Goal: Ask a question

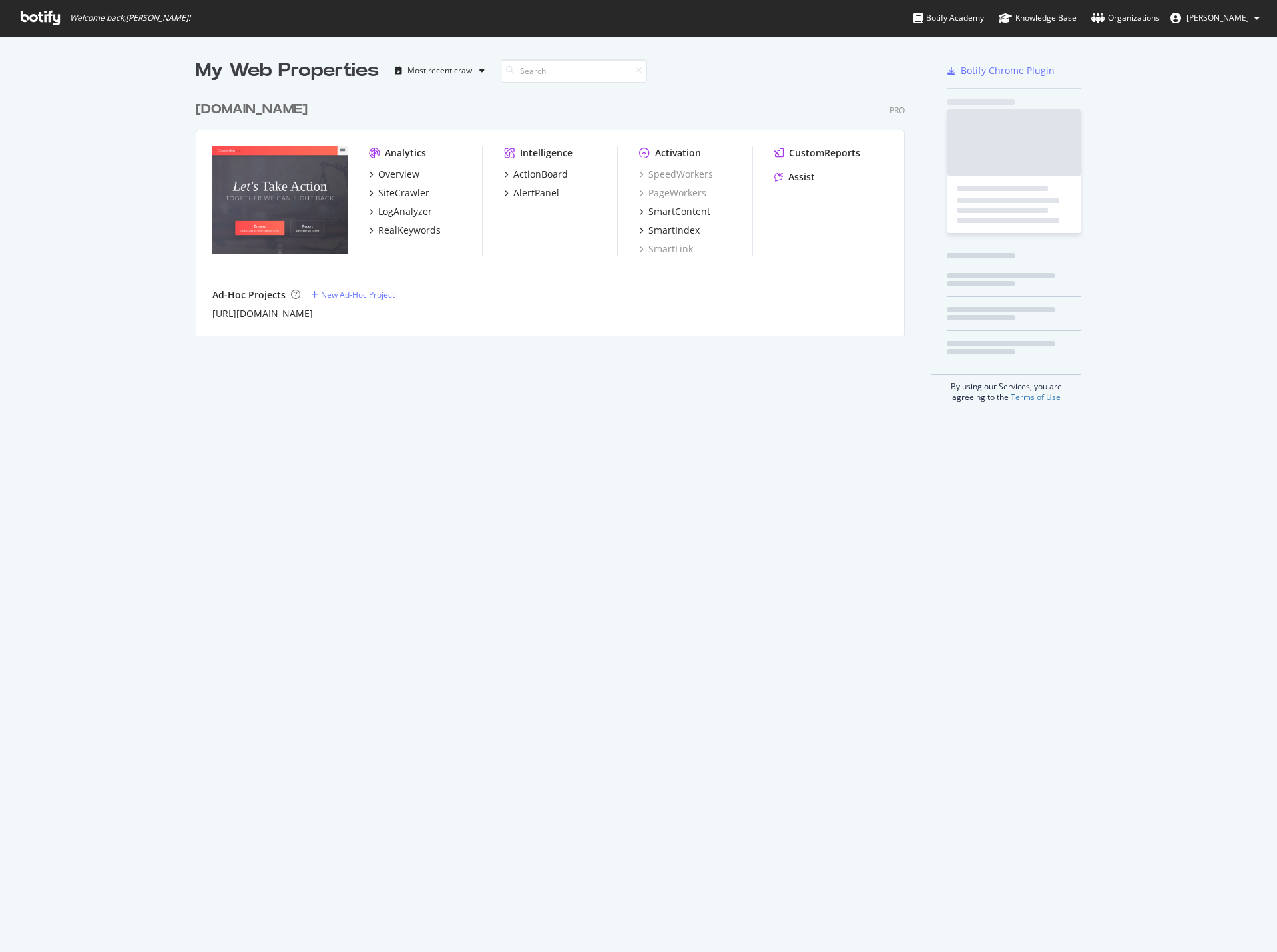
scroll to position [942, 1257]
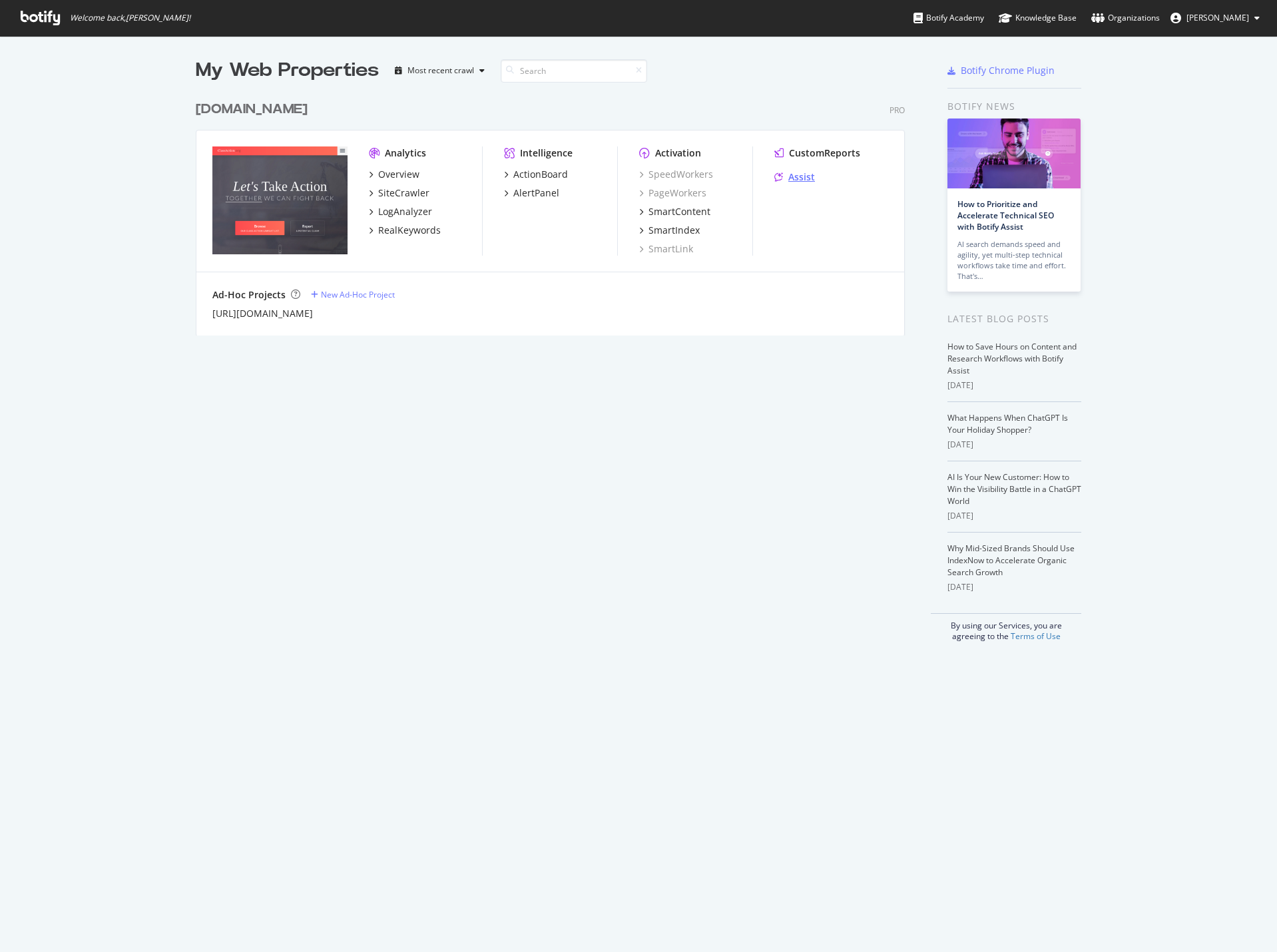
click at [806, 178] on div "Assist" at bounding box center [801, 177] width 27 height 14
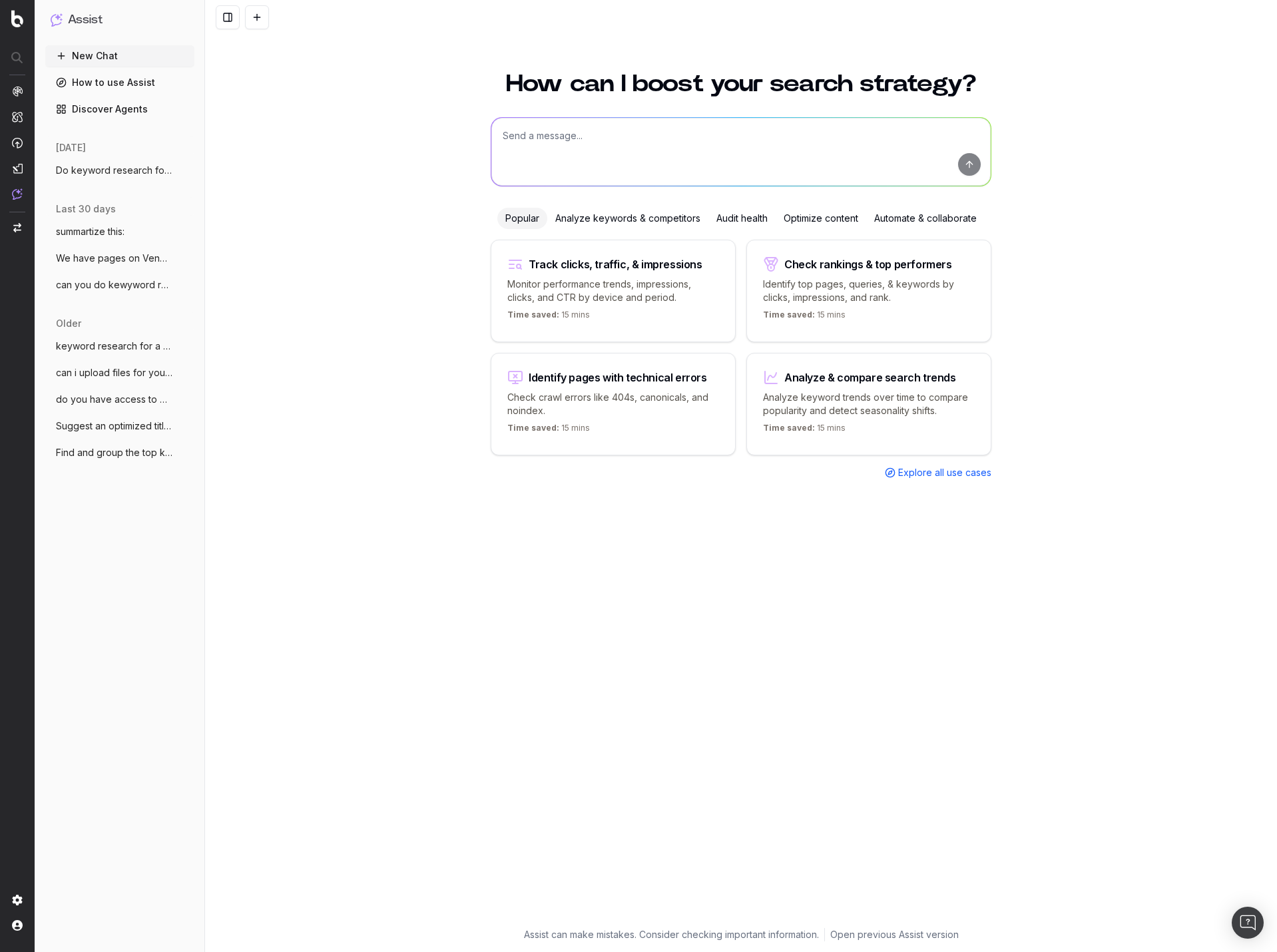
click at [128, 167] on span "Do keyword research for a lawsuit invest" at bounding box center [114, 170] width 117 height 14
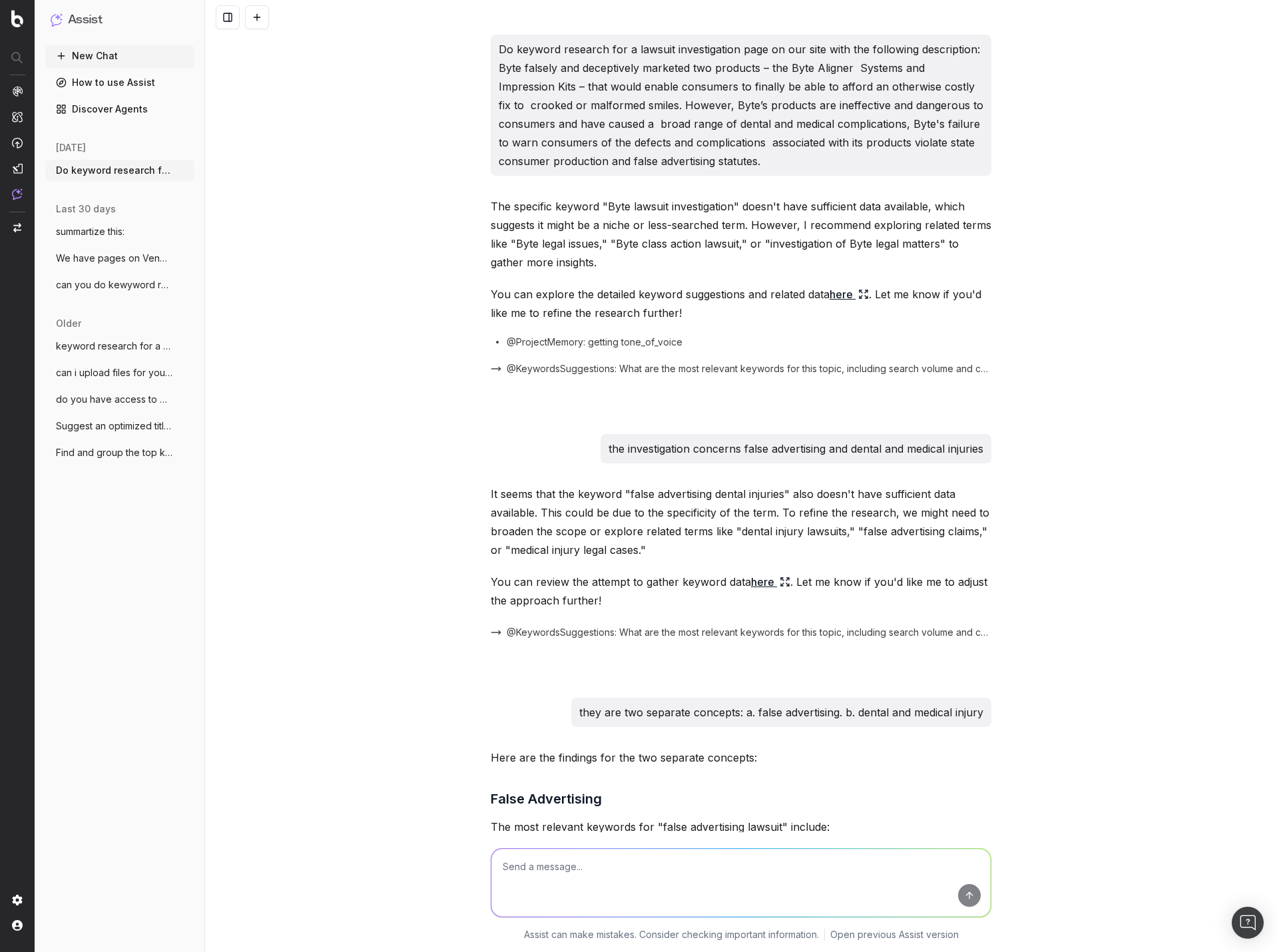
scroll to position [1088, 0]
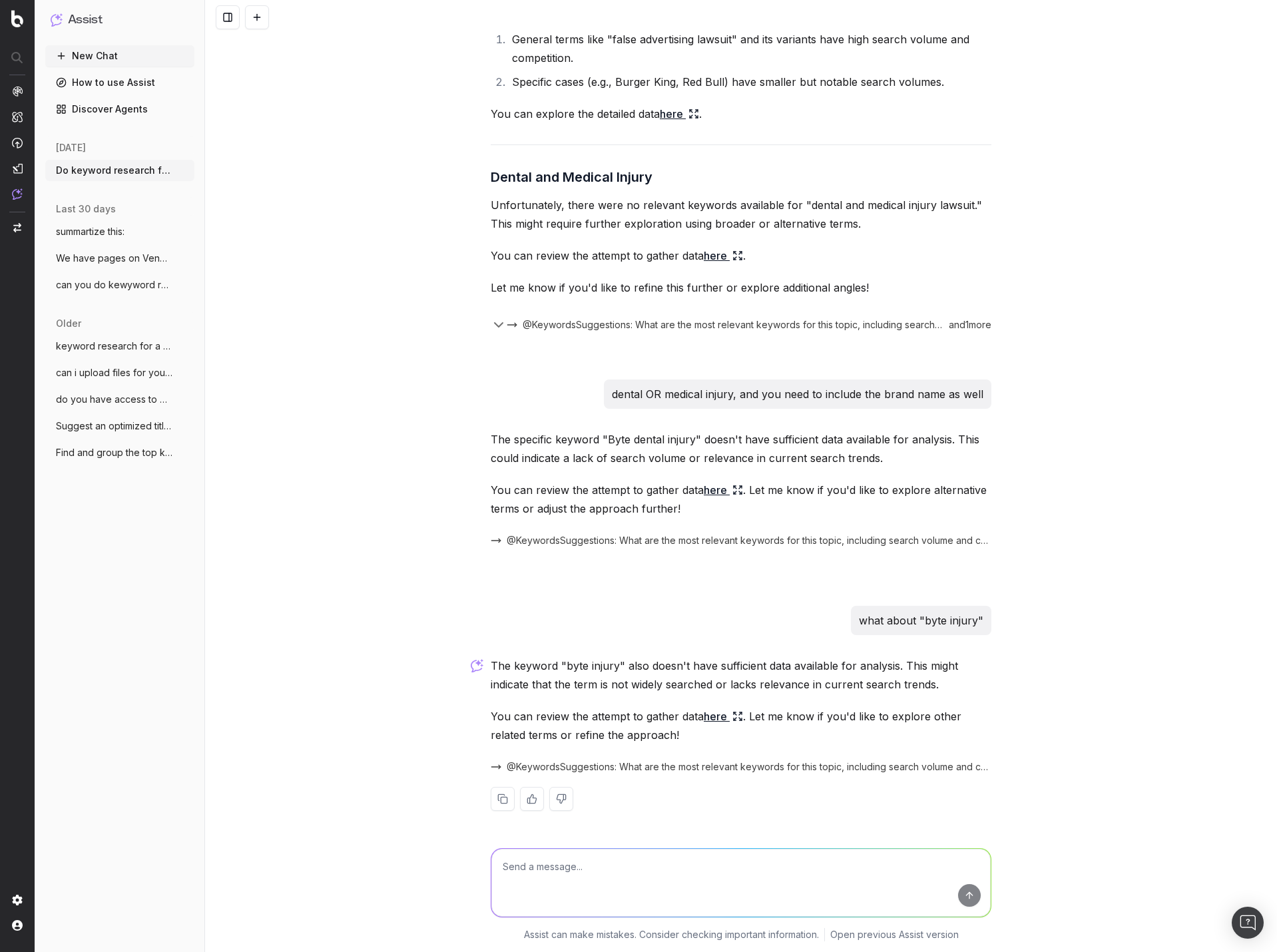
click at [730, 882] on textarea at bounding box center [741, 883] width 499 height 68
type textarea "byte problems"
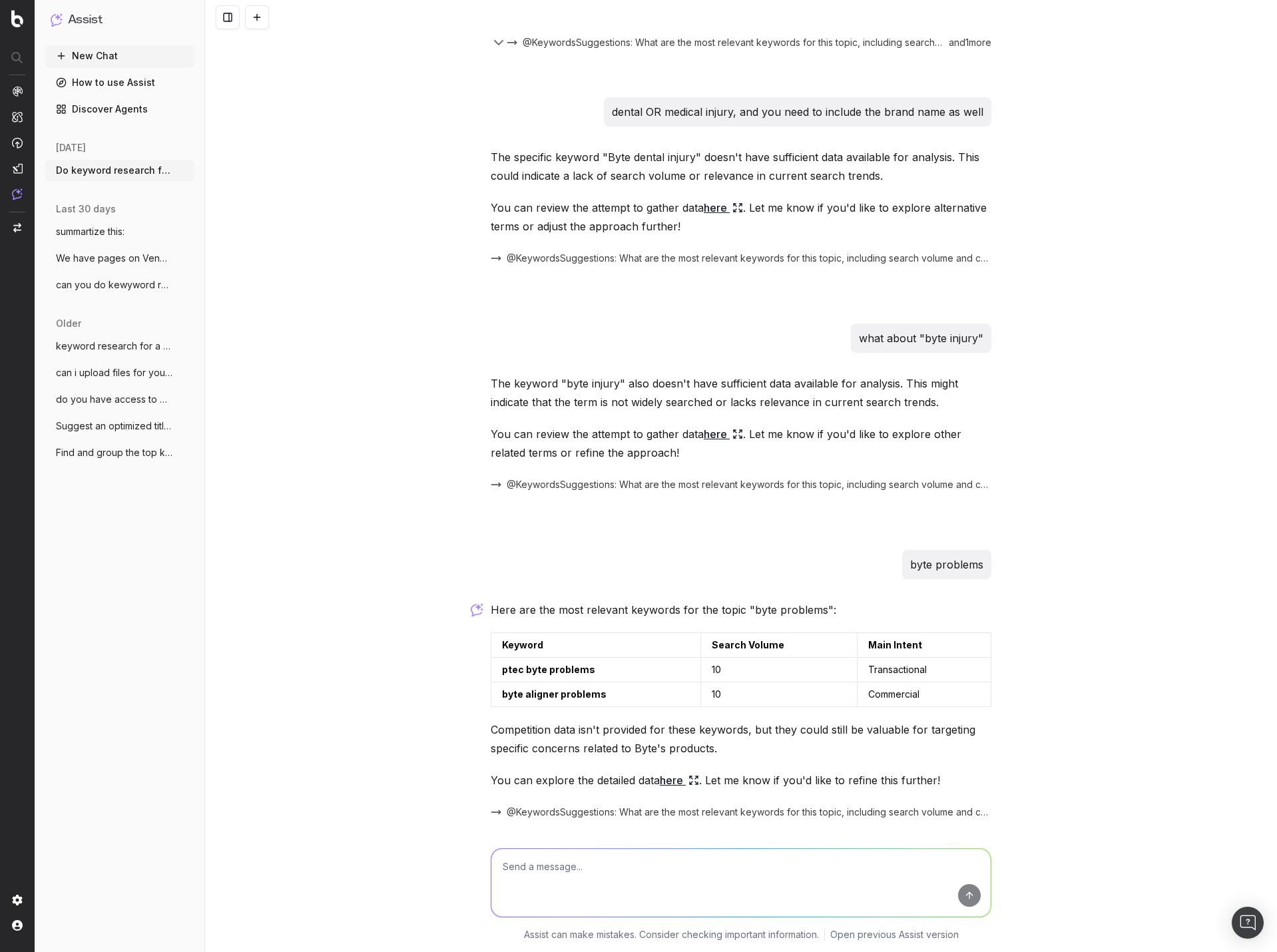
scroll to position [1415, 0]
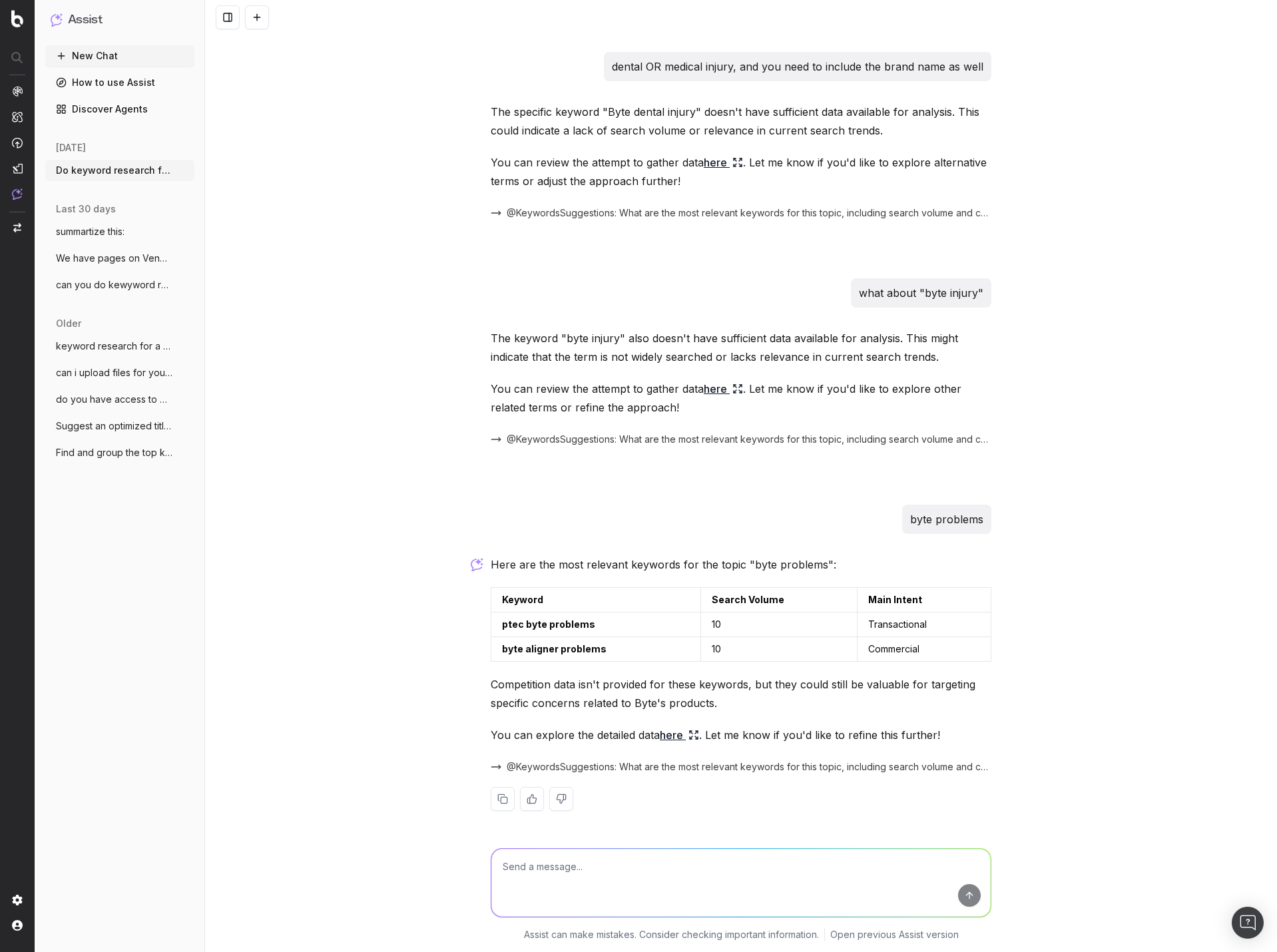
click at [727, 883] on textarea at bounding box center [741, 883] width 499 height 68
type textarea "what does ptec mean"
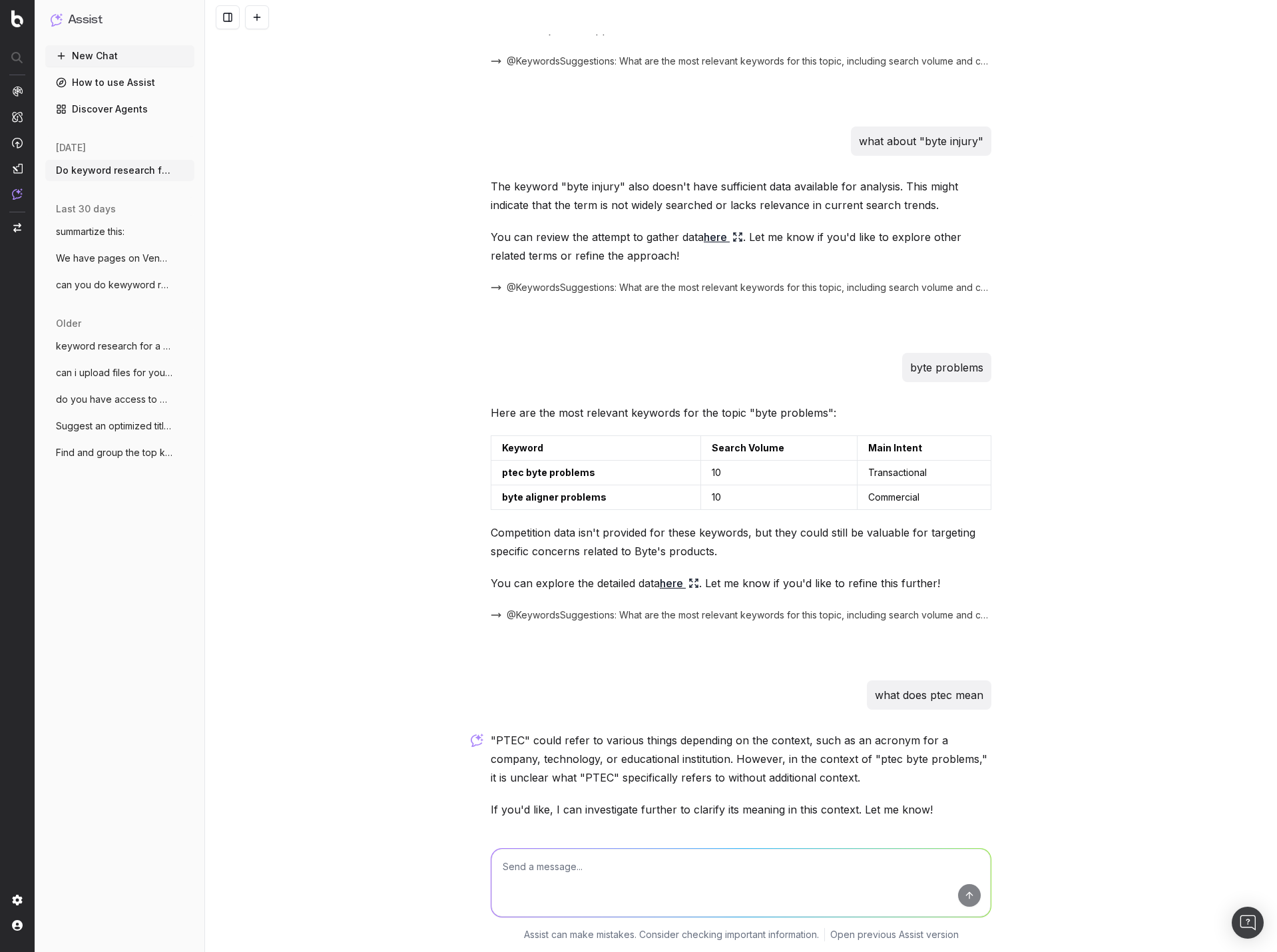
scroll to position [1612, 0]
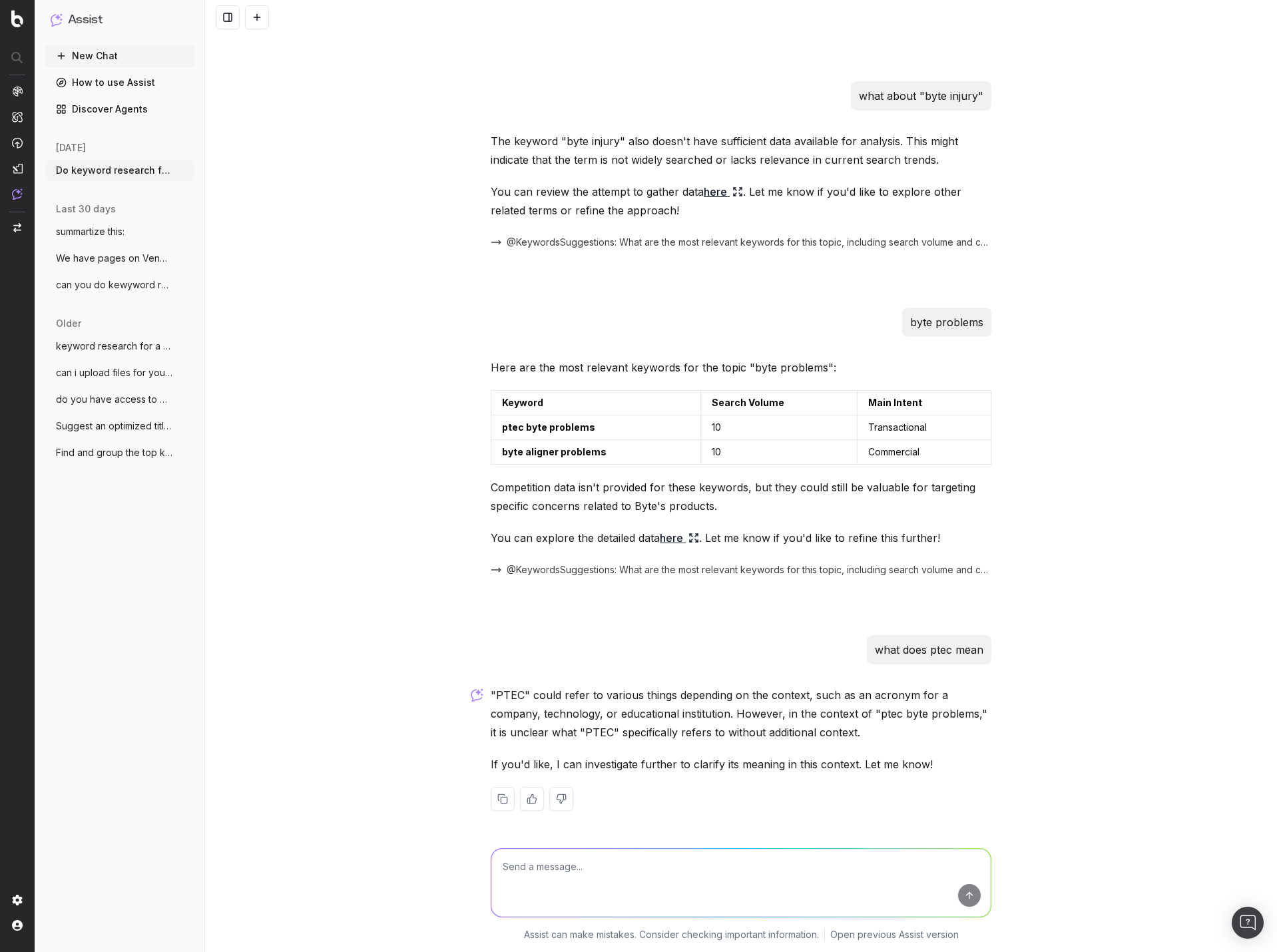
click at [798, 871] on textarea at bounding box center [741, 883] width 499 height 68
type textarea "yes"
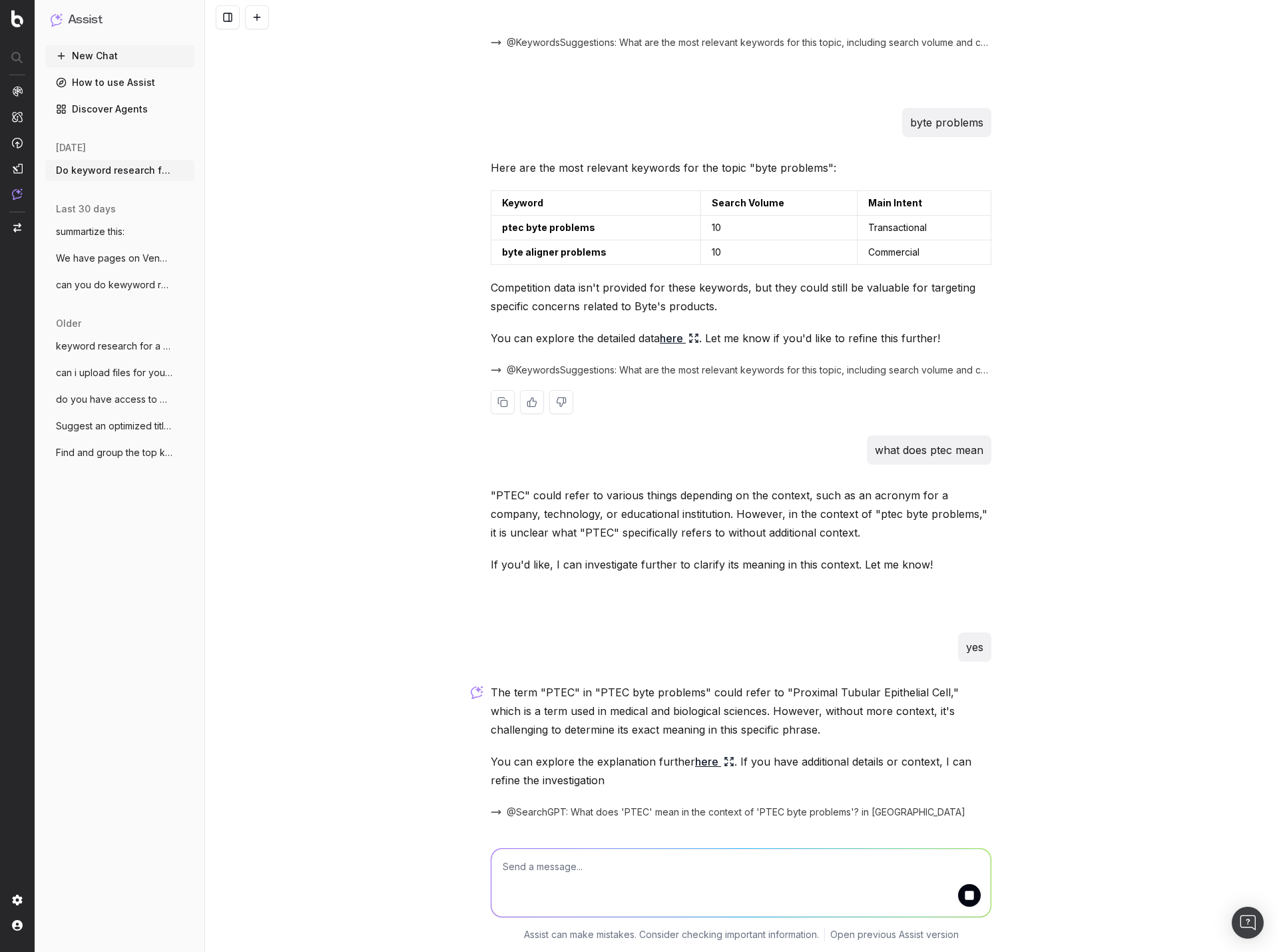
scroll to position [1857, 0]
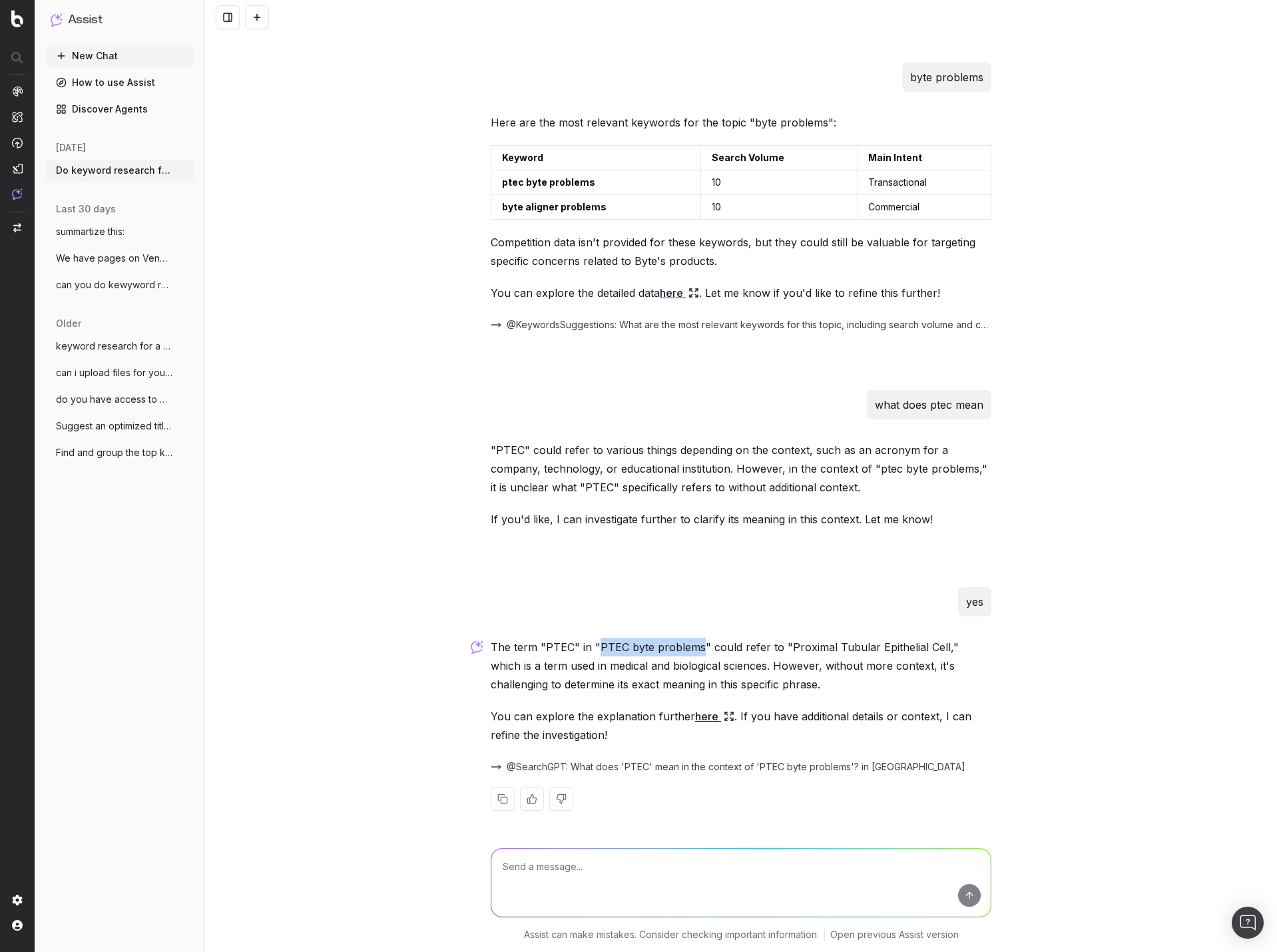
drag, startPoint x: 696, startPoint y: 648, endPoint x: 595, endPoint y: 646, distance: 101.0
click at [595, 646] on p "The term "PTEC" in "PTEC byte problems" could refer to "Proximal Tubular Epithe…" at bounding box center [741, 666] width 501 height 56
click at [547, 875] on textarea at bounding box center [741, 883] width 499 height 68
type textarea "ptec means "Princeton Tech" and its referring to the Byte Headlamp manufactured…"
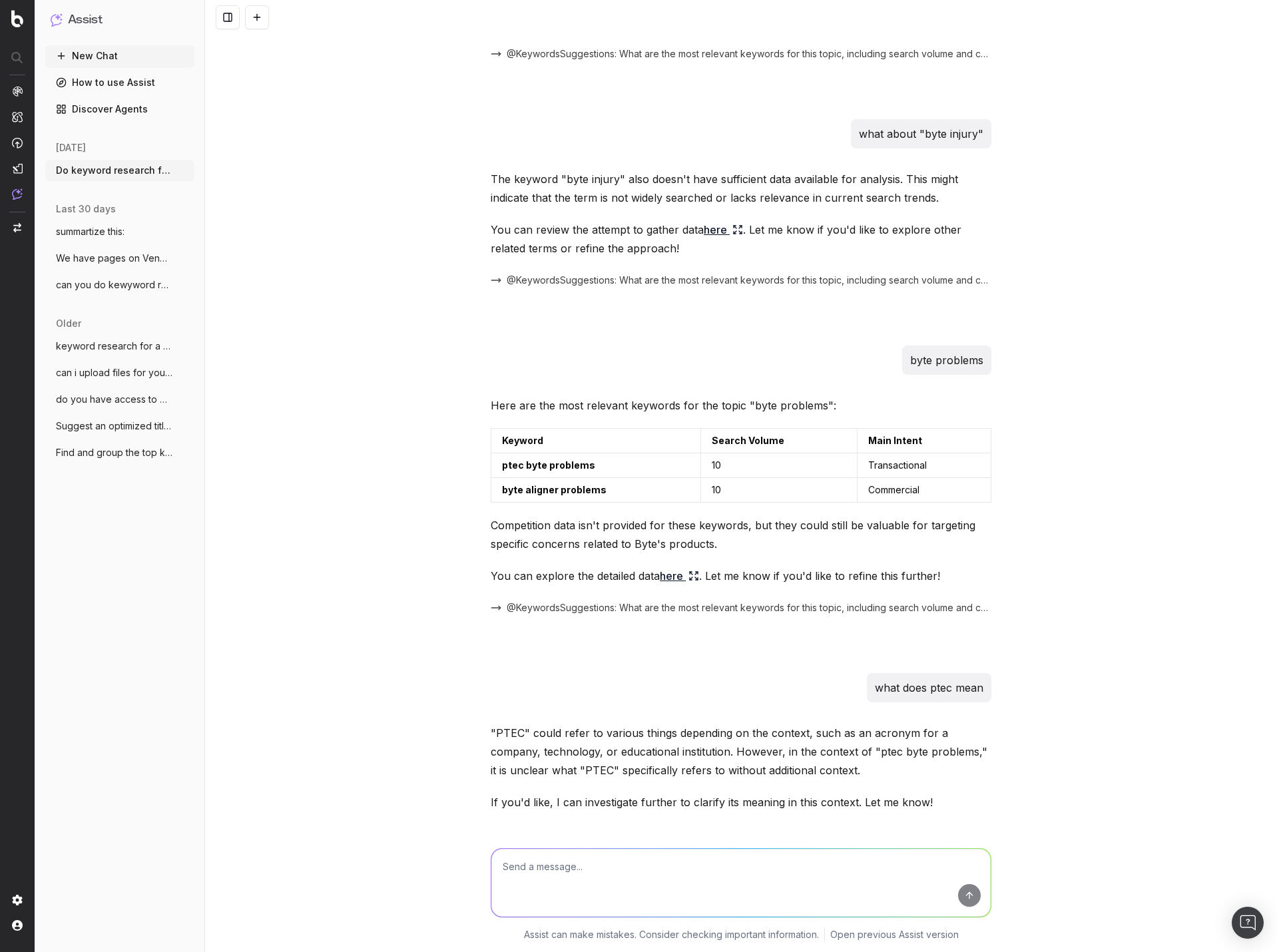
scroll to position [2092, 0]
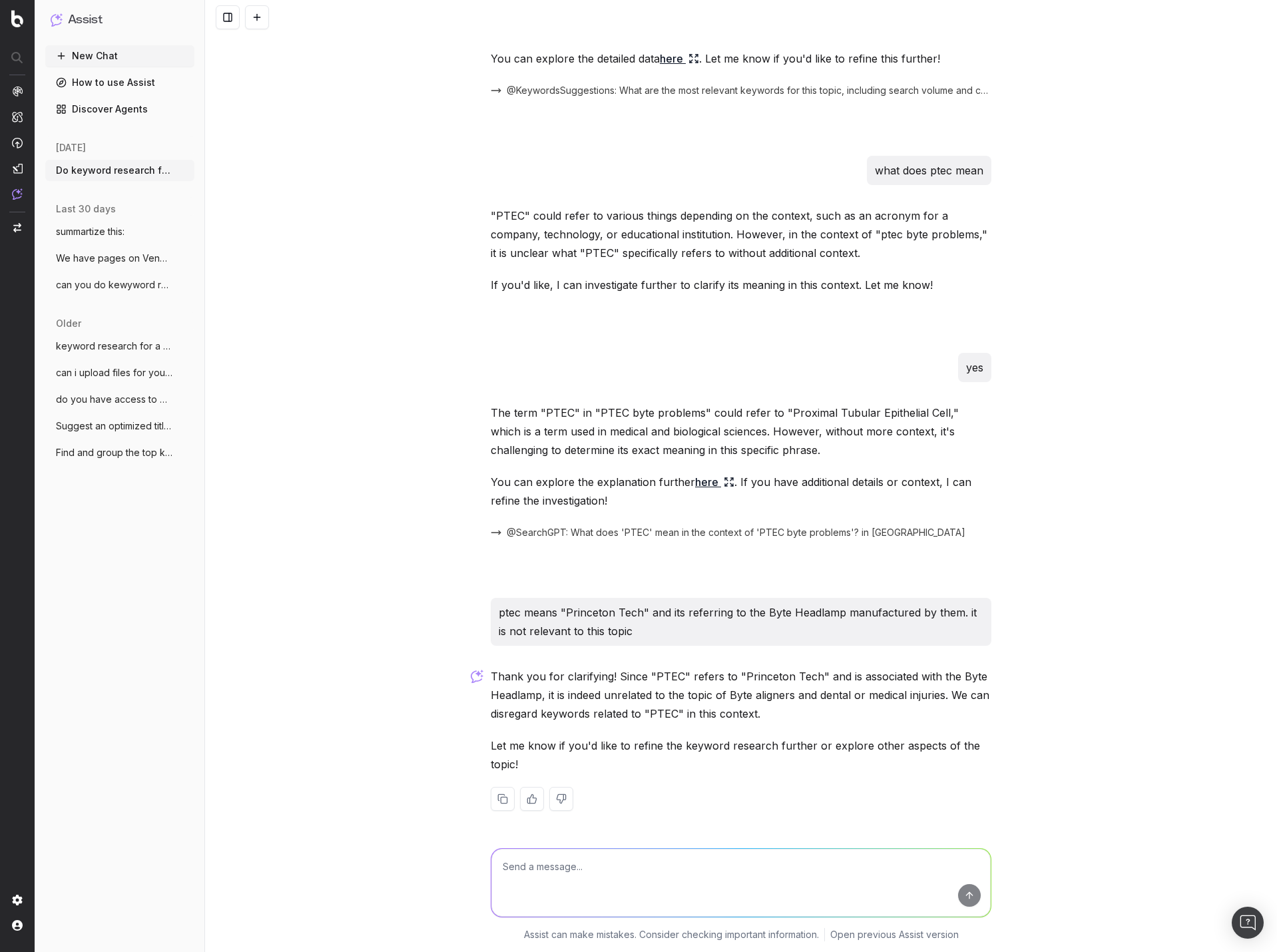
click at [769, 887] on textarea at bounding box center [741, 883] width 499 height 68
click at [515, 872] on textarea at bounding box center [741, 883] width 499 height 68
paste textarea "byte aligners lawsuit"
type textarea "byte aligners lawsuit"
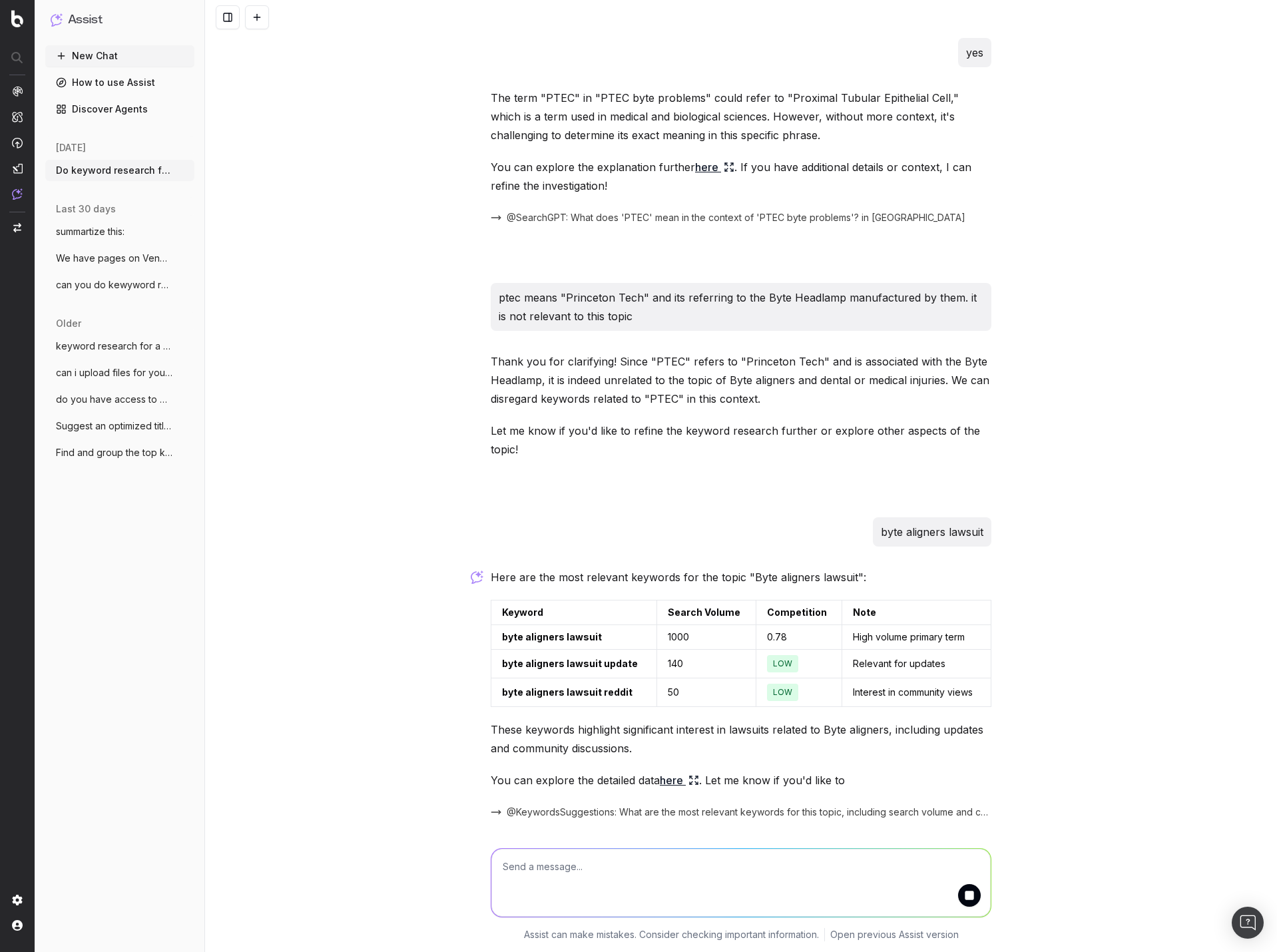
scroll to position [2452, 0]
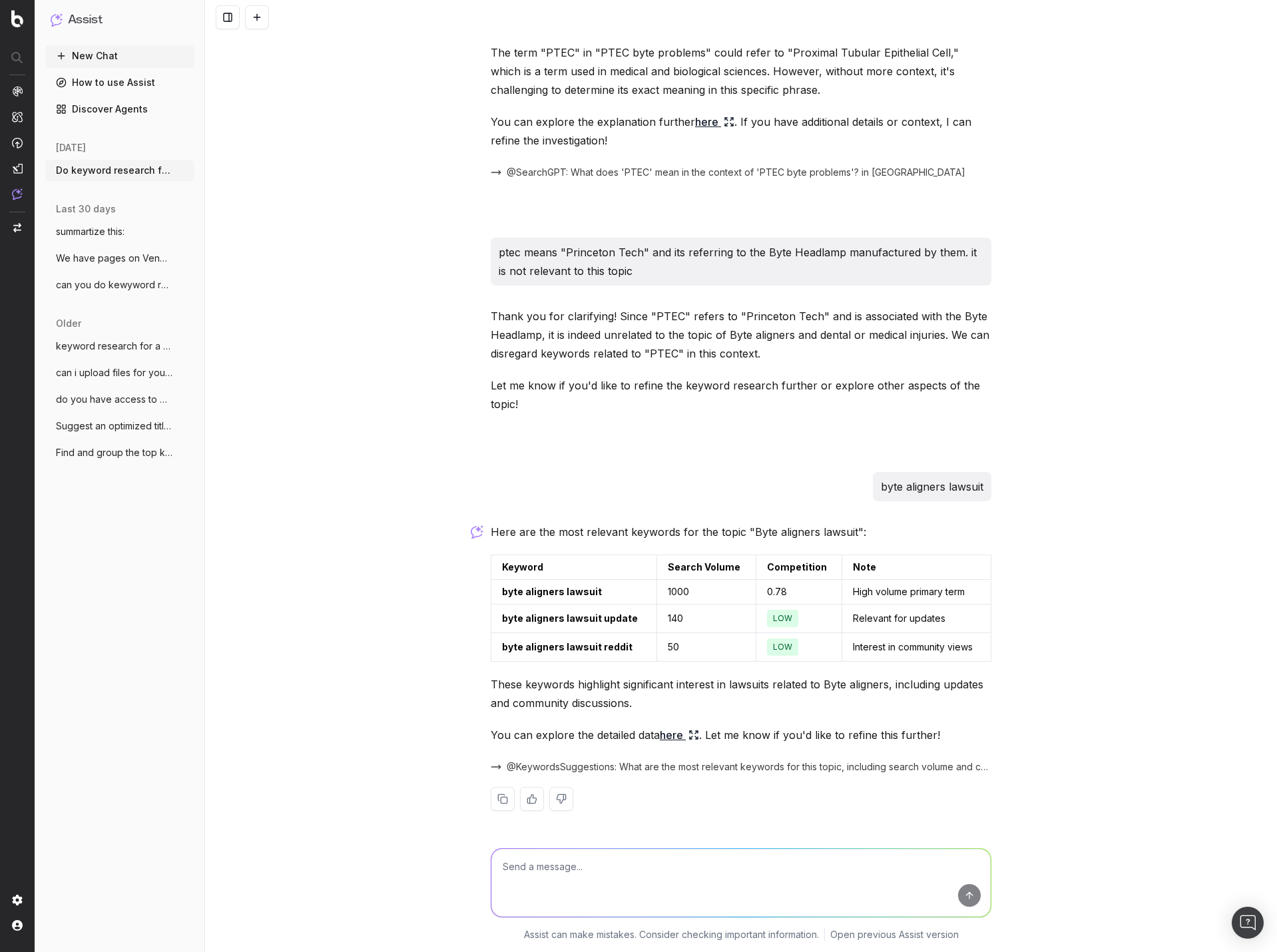
click at [674, 871] on textarea at bounding box center [741, 883] width 499 height 68
type textarea "very annoying that you couldn't surface these with the description I gave you a…"
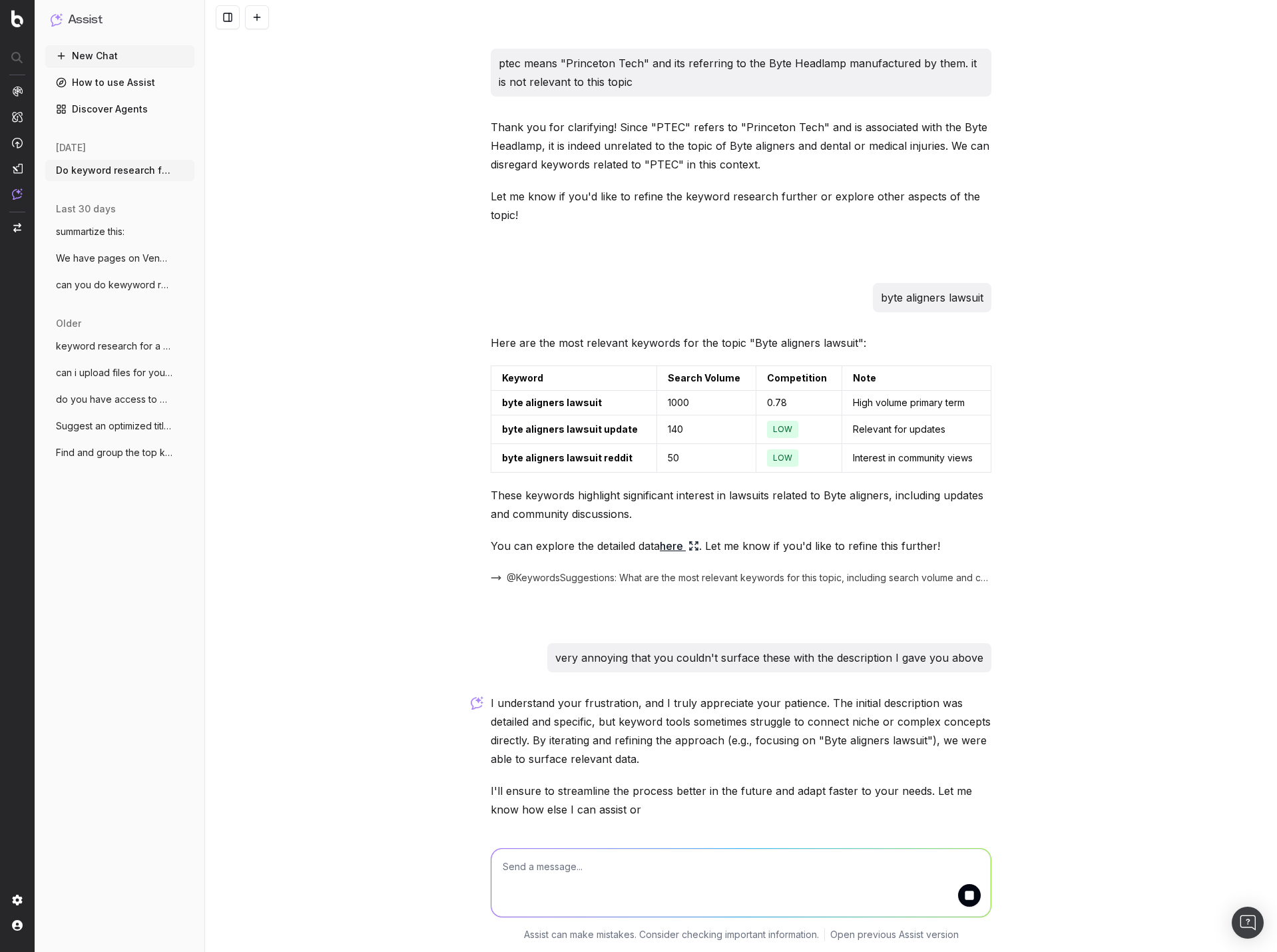
scroll to position [2687, 0]
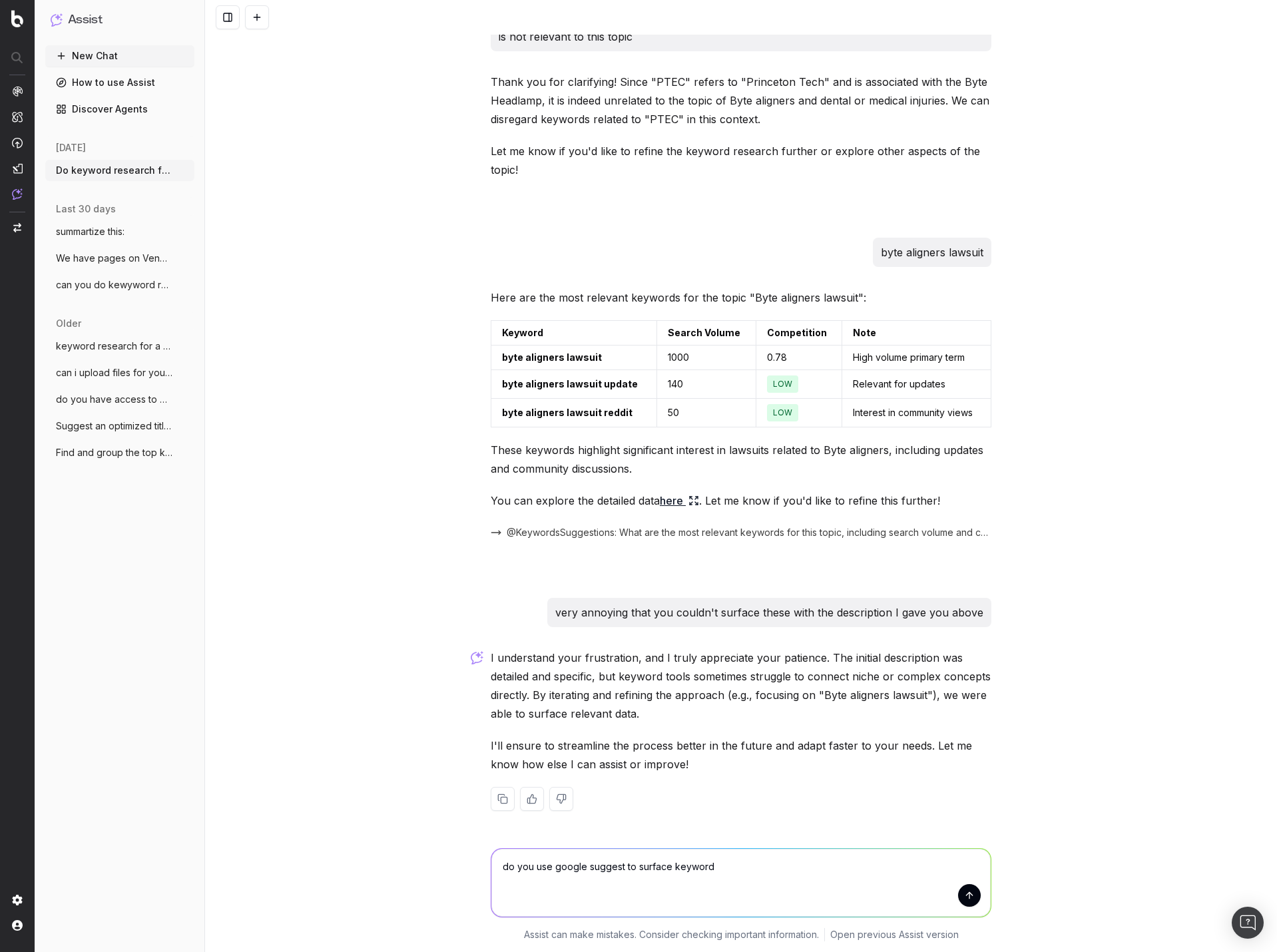
type textarea "do you use google suggest to surface keywords"
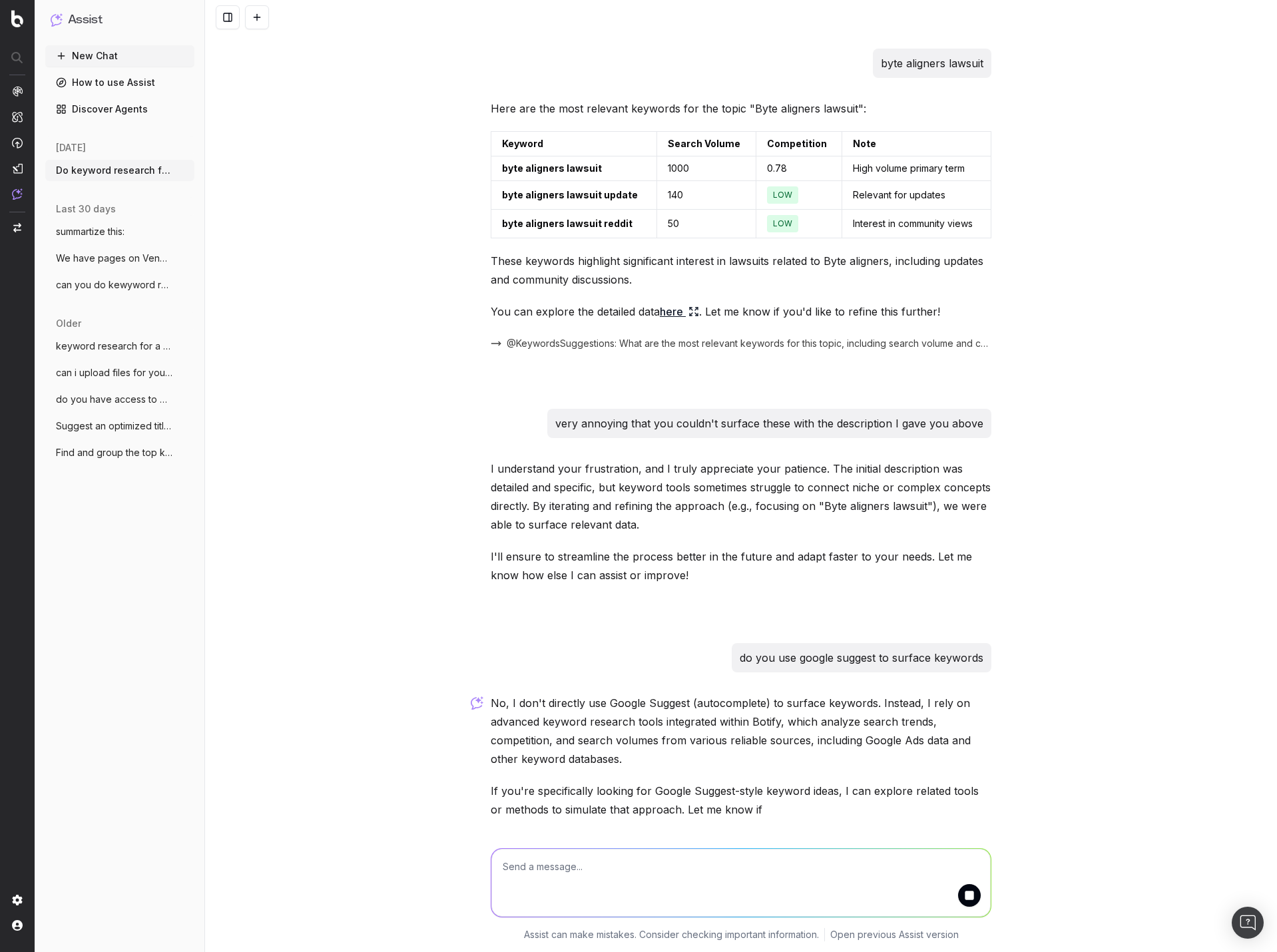
scroll to position [2921, 0]
